Goal: Navigation & Orientation: Find specific page/section

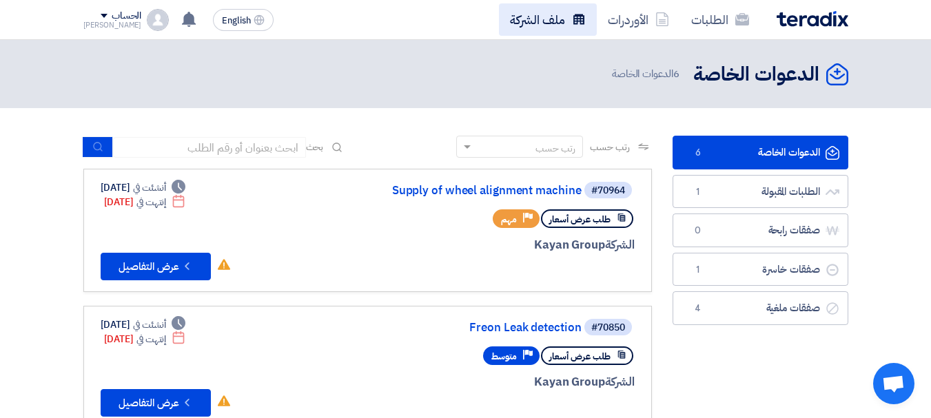
click at [539, 19] on link "ملف الشركة" at bounding box center [548, 19] width 98 height 32
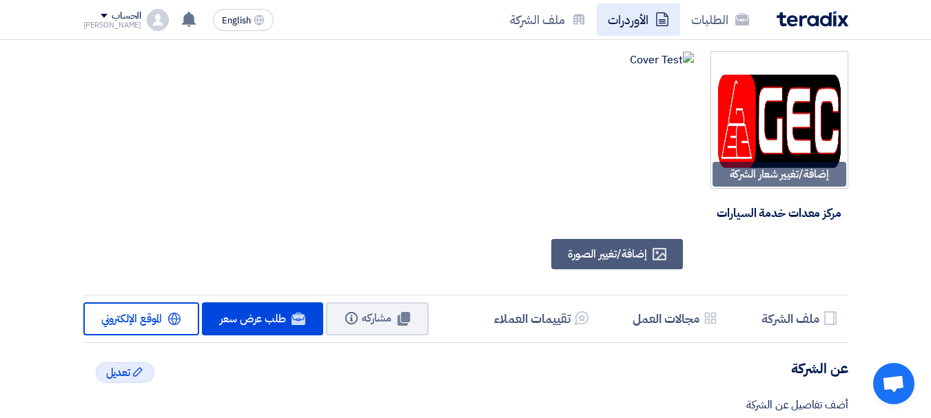
click at [626, 27] on link "الأوردرات" at bounding box center [638, 19] width 83 height 32
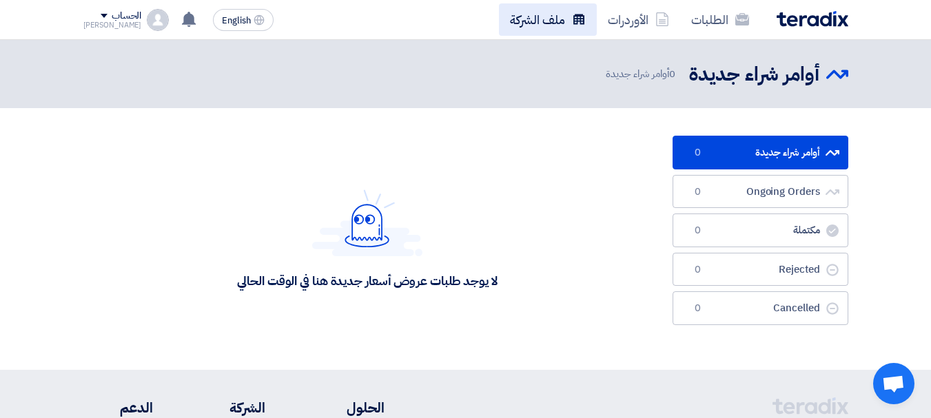
click at [542, 17] on link "ملف الشركة" at bounding box center [548, 19] width 98 height 32
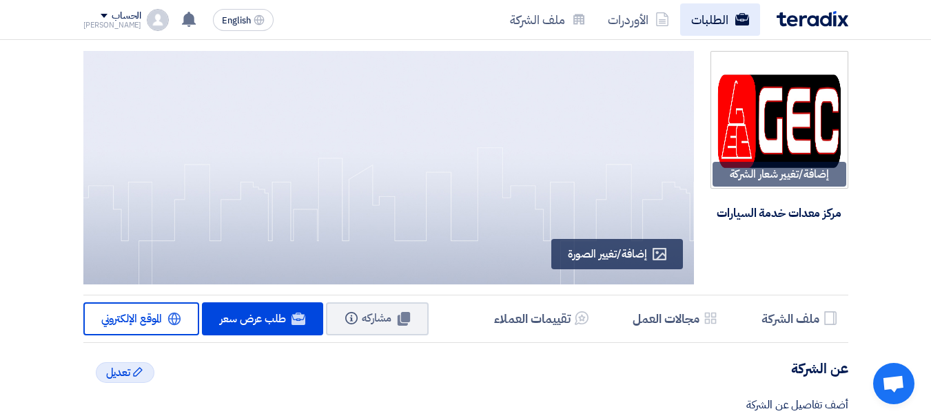
click at [725, 18] on link "الطلبات" at bounding box center [720, 19] width 80 height 32
